Goal: Find specific page/section: Find specific page/section

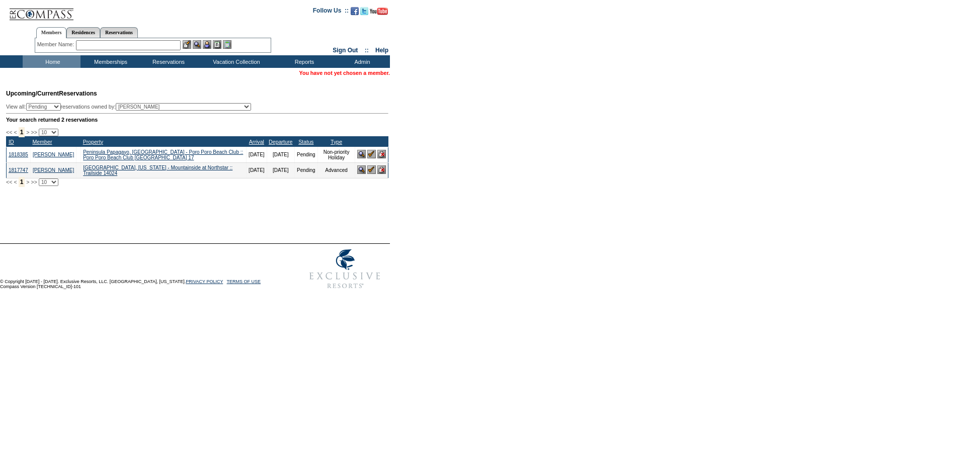
click at [94, 43] on input "text" at bounding box center [128, 45] width 105 height 10
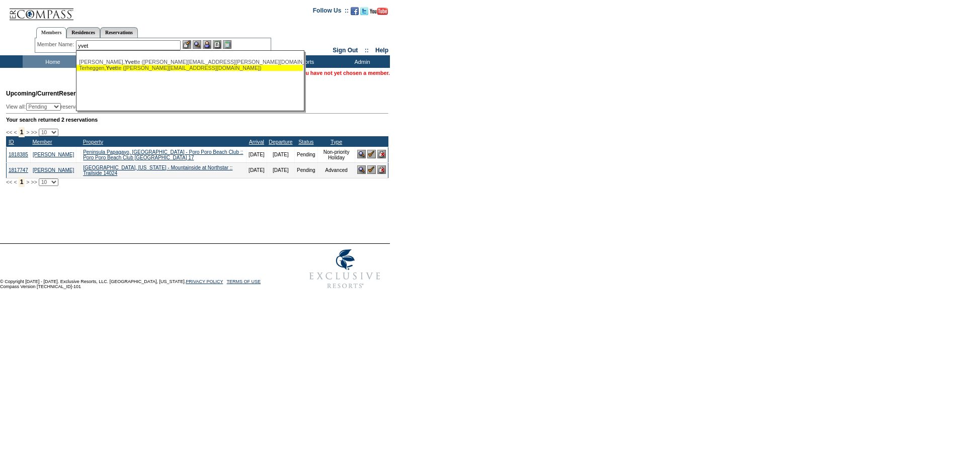
type input "yvett"
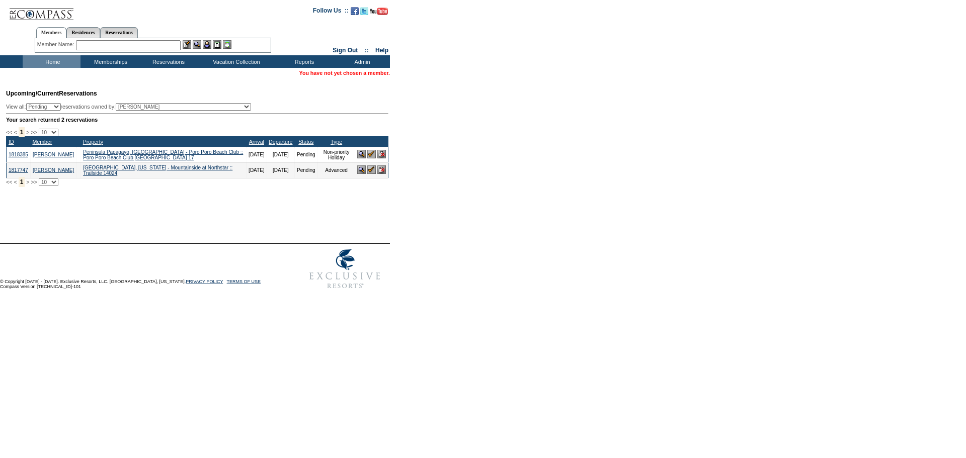
click at [96, 44] on input "text" at bounding box center [128, 45] width 105 height 10
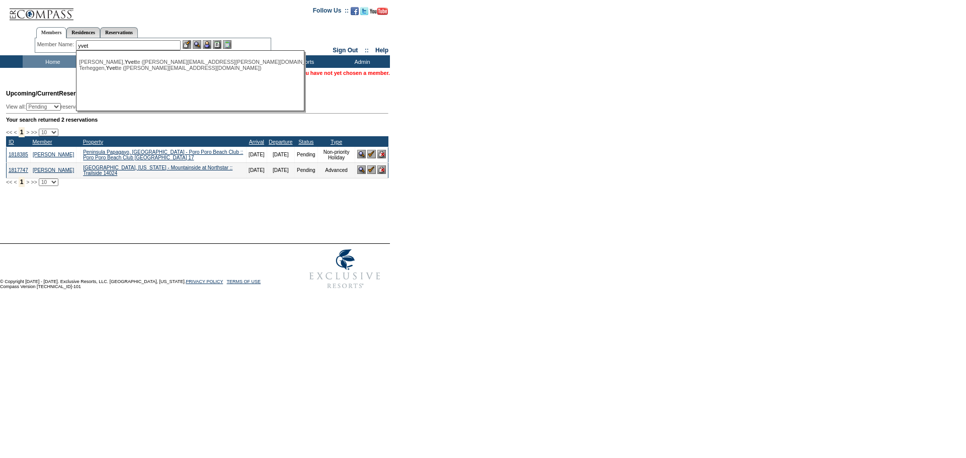
type input "yvet"
